Goal: Check status: Check status

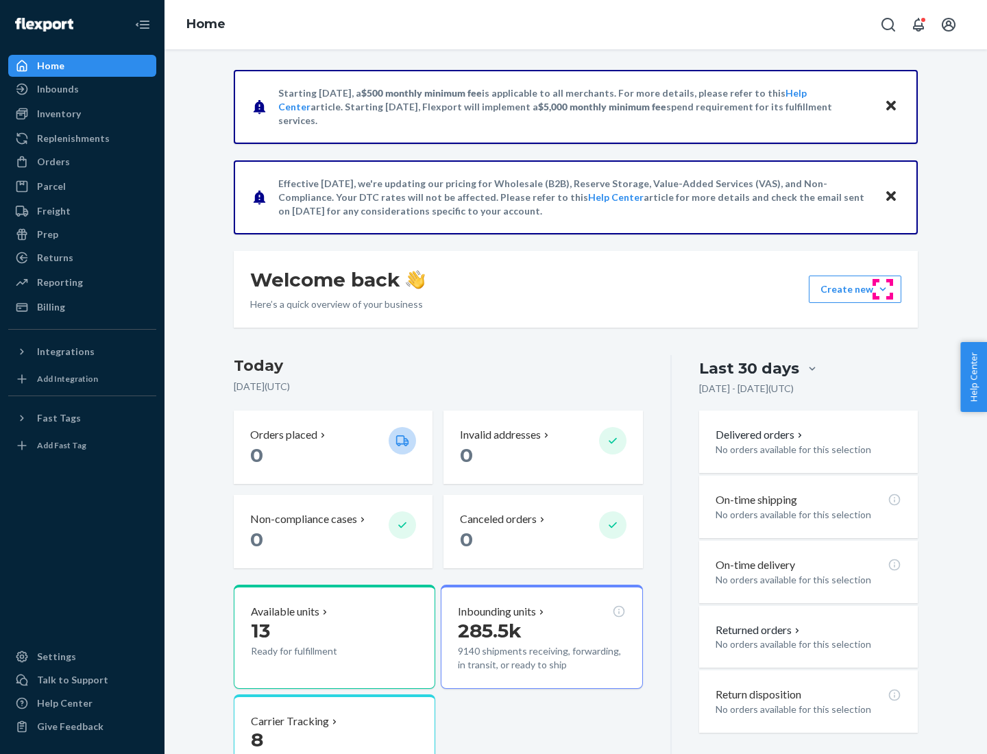
click at [883, 289] on button "Create new Create new inbound Create new order Create new product" at bounding box center [855, 289] width 93 height 27
click at [47, 235] on div "Prep" at bounding box center [47, 235] width 21 height 14
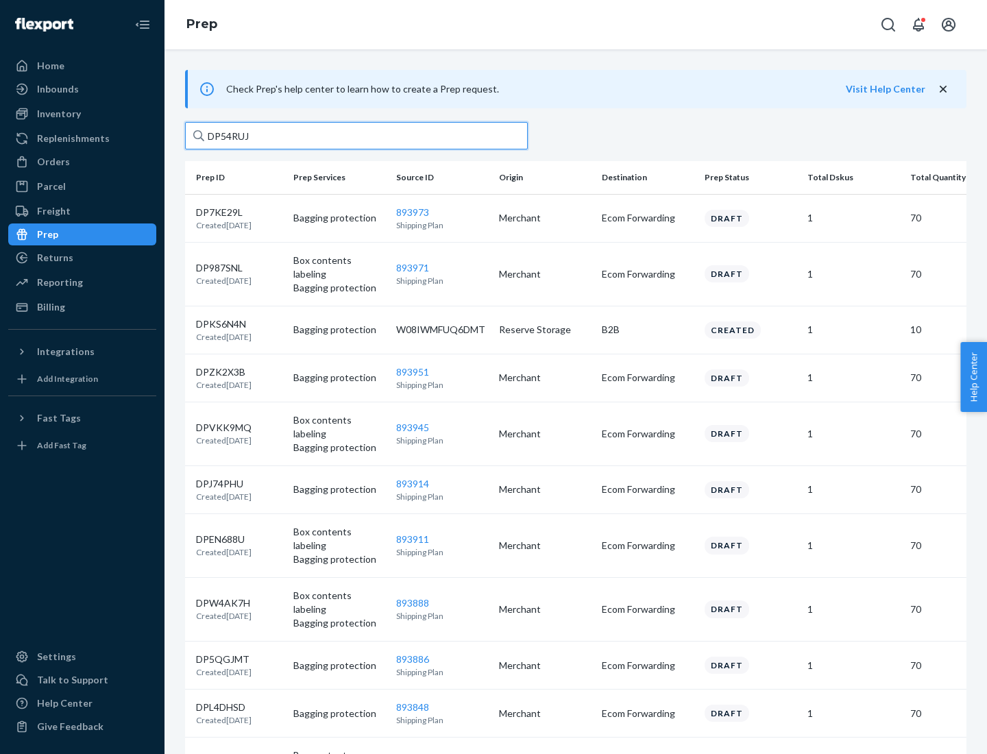
type input "DP54RUJL"
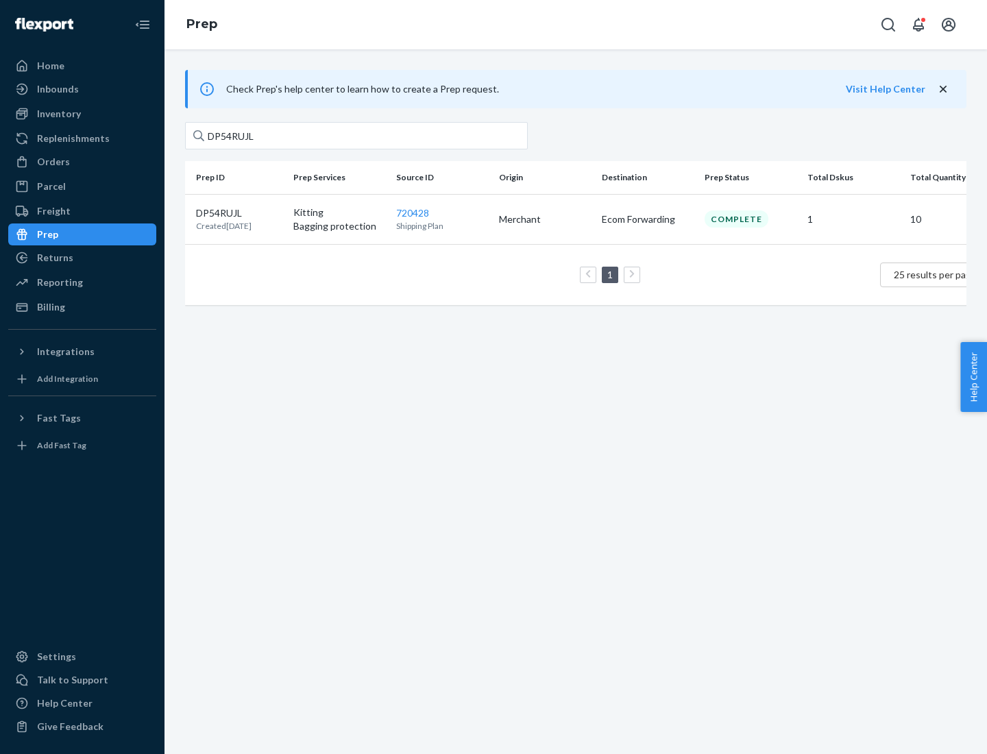
click at [239, 212] on p "DP54RUJL" at bounding box center [224, 213] width 56 height 14
